Goal: Navigation & Orientation: Find specific page/section

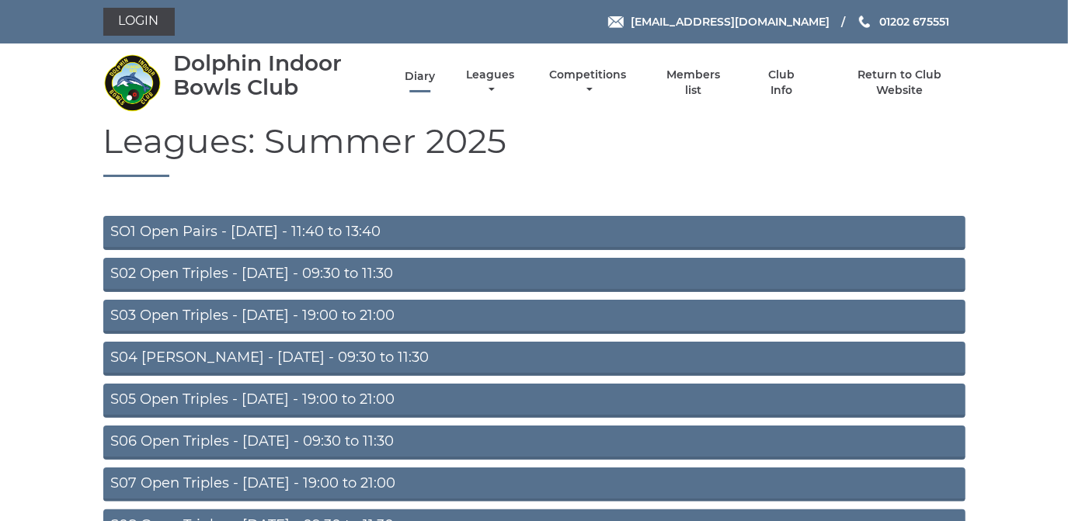
click at [421, 74] on link "Diary" at bounding box center [420, 76] width 30 height 15
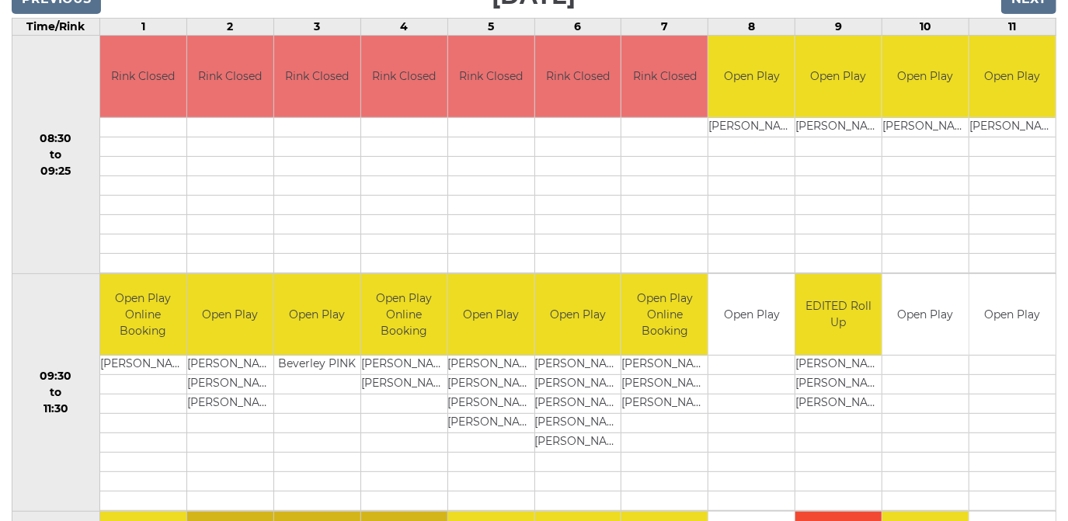
scroll to position [141, 0]
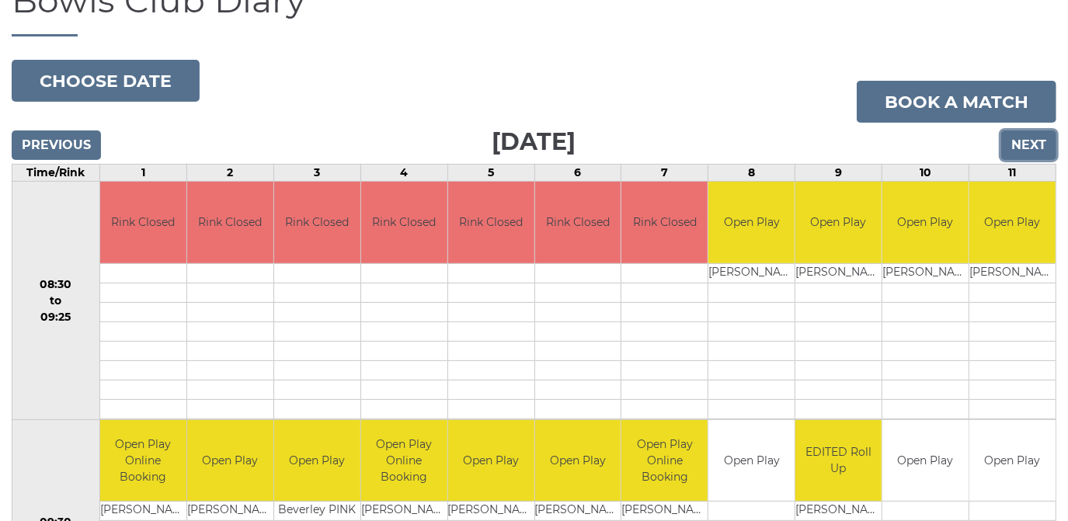
click at [1031, 141] on input "Next" at bounding box center [1028, 146] width 55 height 30
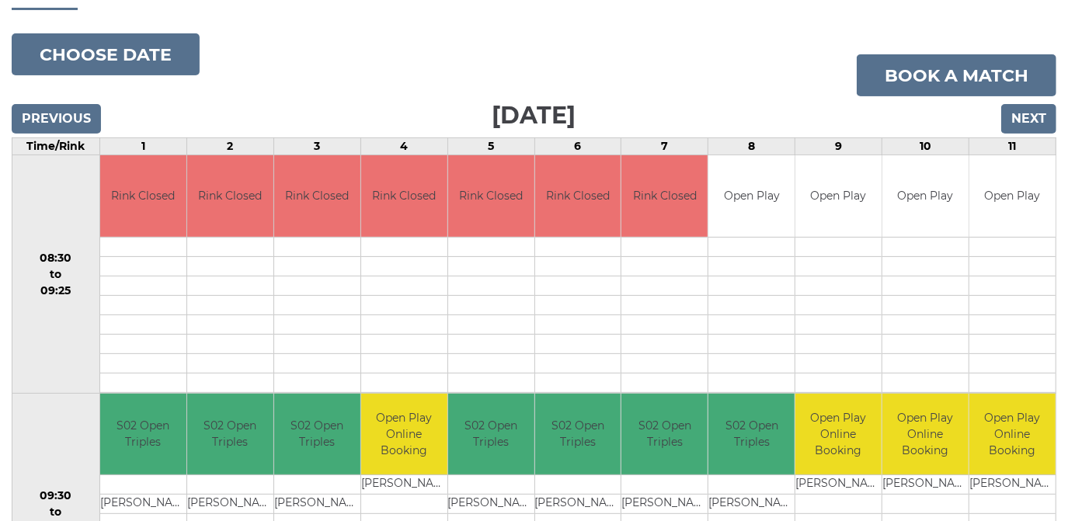
scroll to position [70, 0]
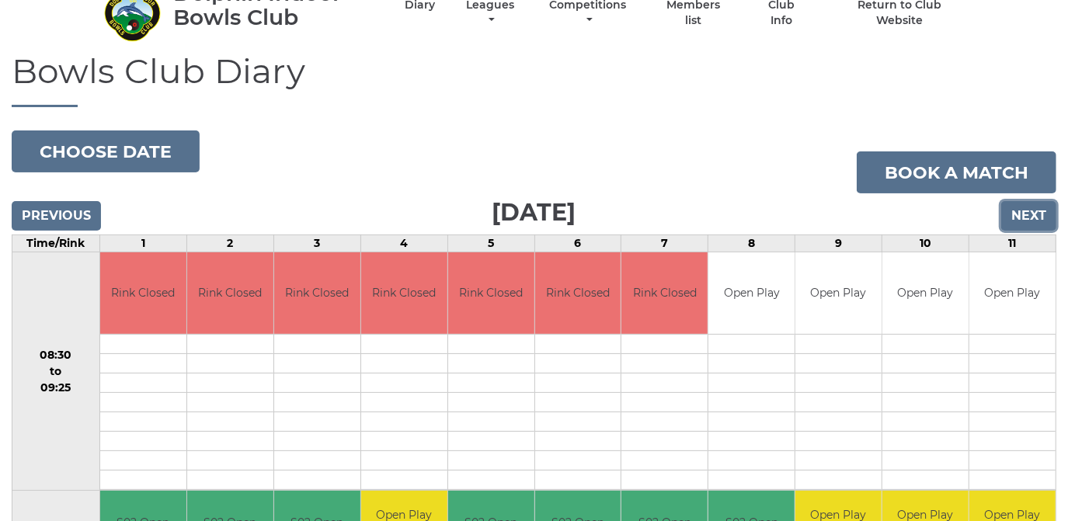
click at [1030, 204] on input "Next" at bounding box center [1028, 216] width 55 height 30
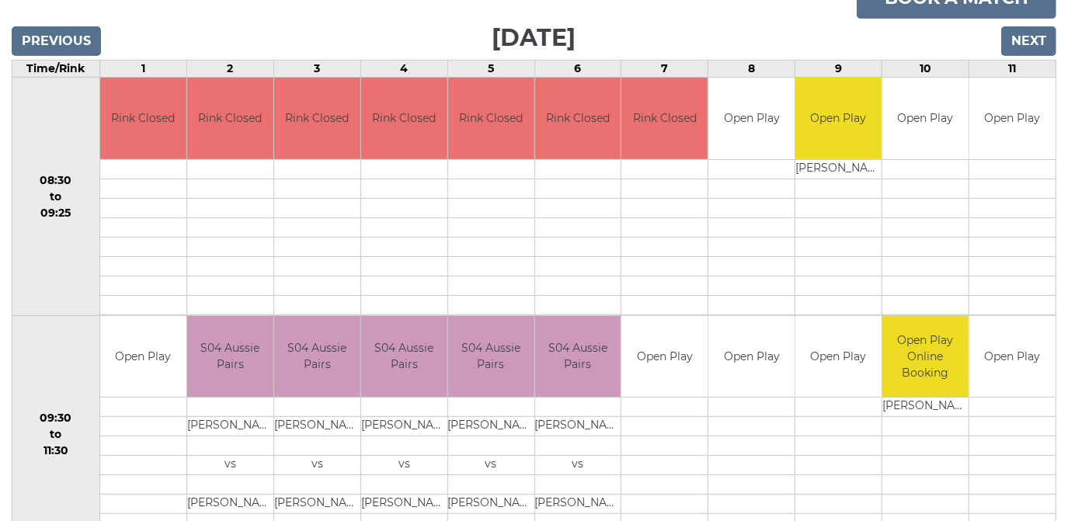
scroll to position [70, 0]
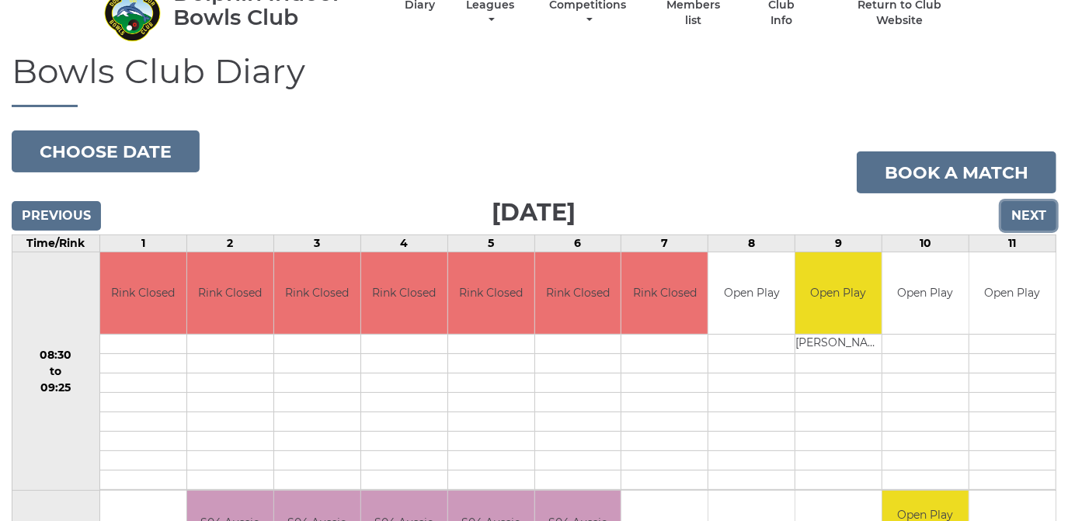
click at [1039, 211] on input "Next" at bounding box center [1028, 216] width 55 height 30
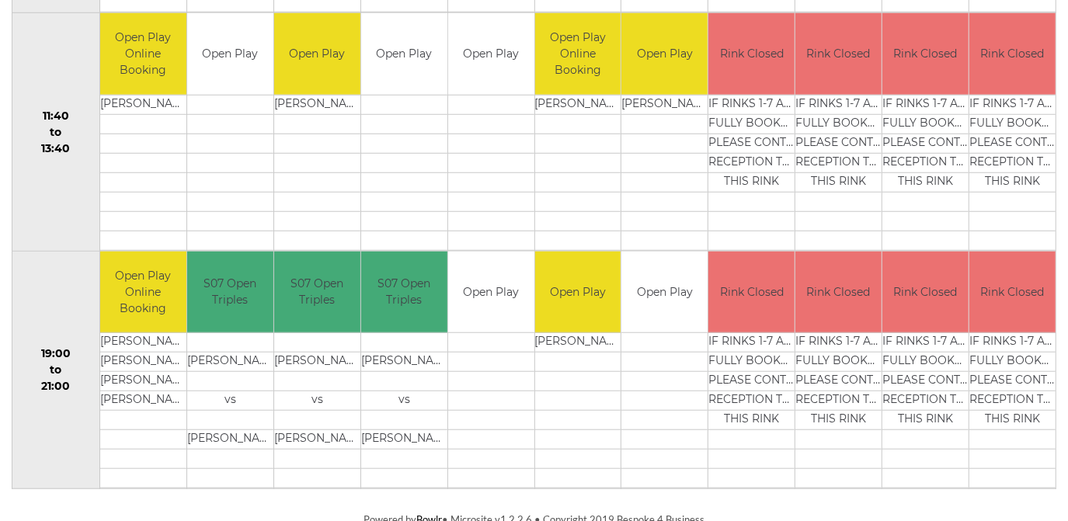
scroll to position [507, 0]
